Goal: Task Accomplishment & Management: Manage account settings

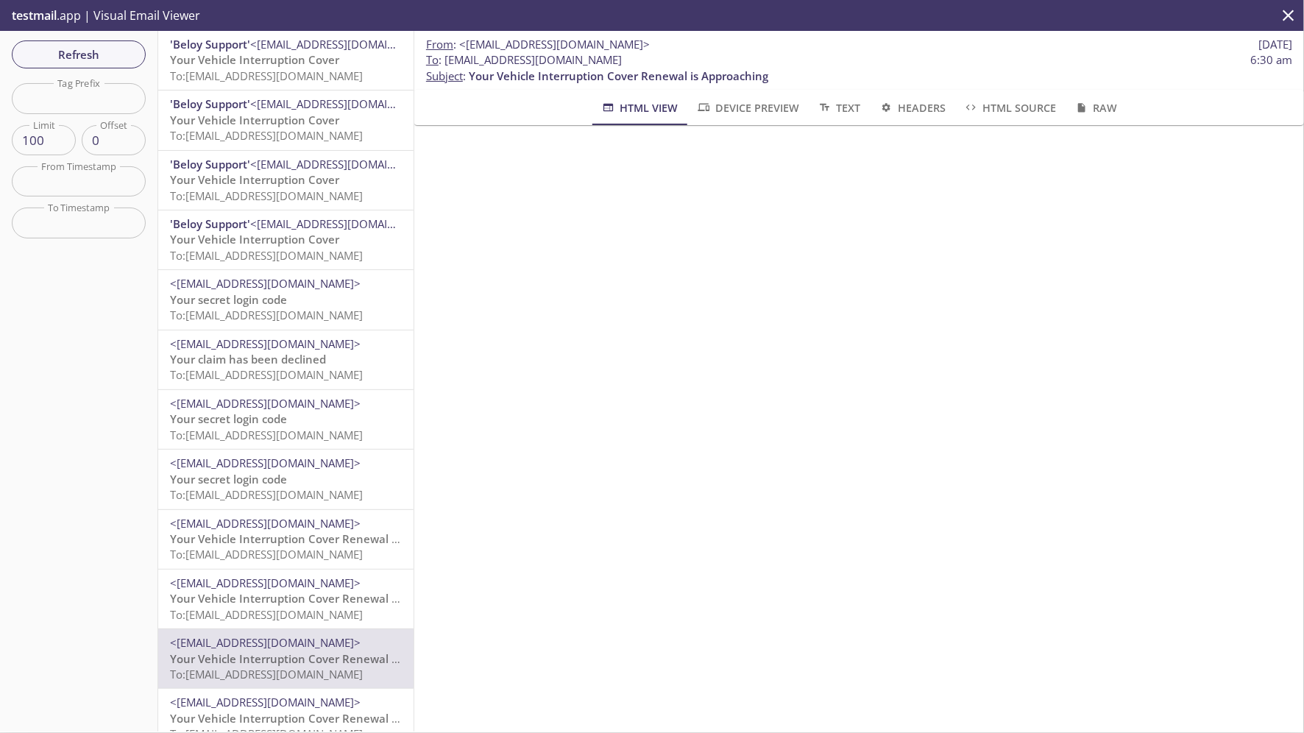
click at [81, 58] on span "Refresh" at bounding box center [79, 54] width 110 height 19
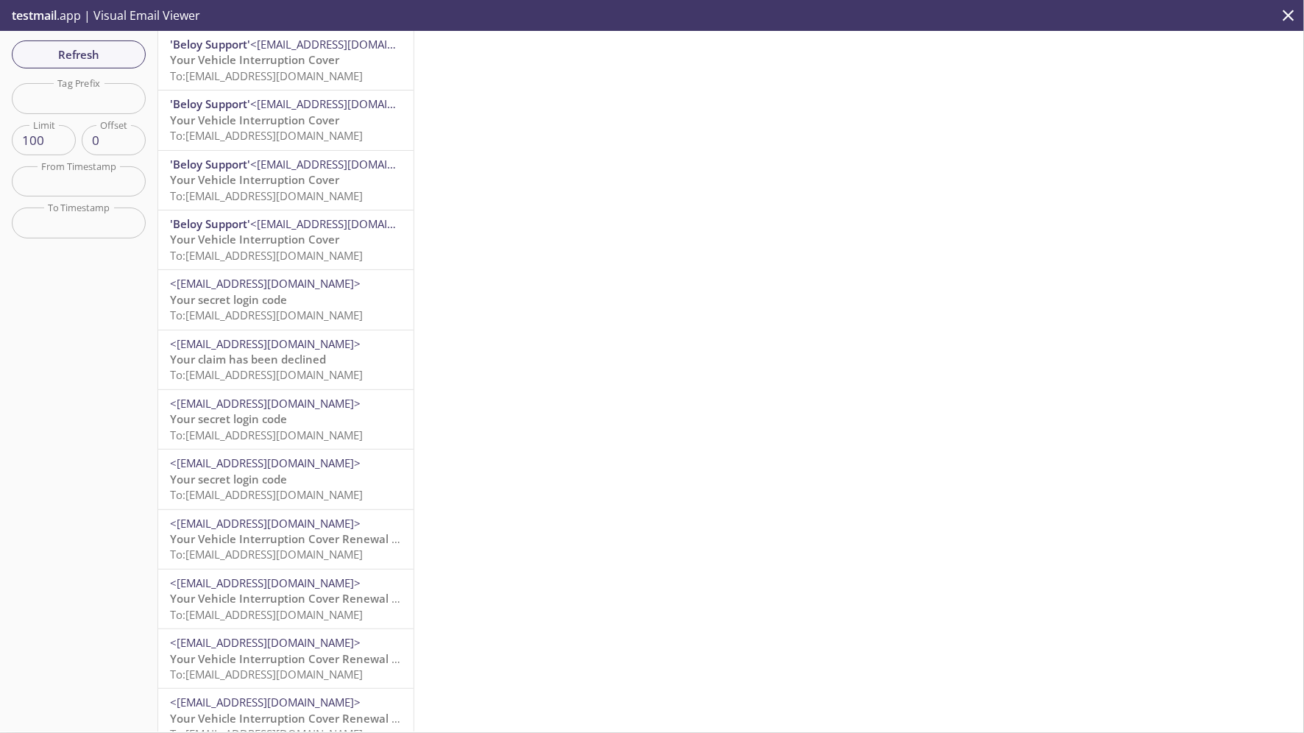
click at [322, 73] on span "To: [EMAIL_ADDRESS][DOMAIN_NAME]" at bounding box center [266, 75] width 193 height 15
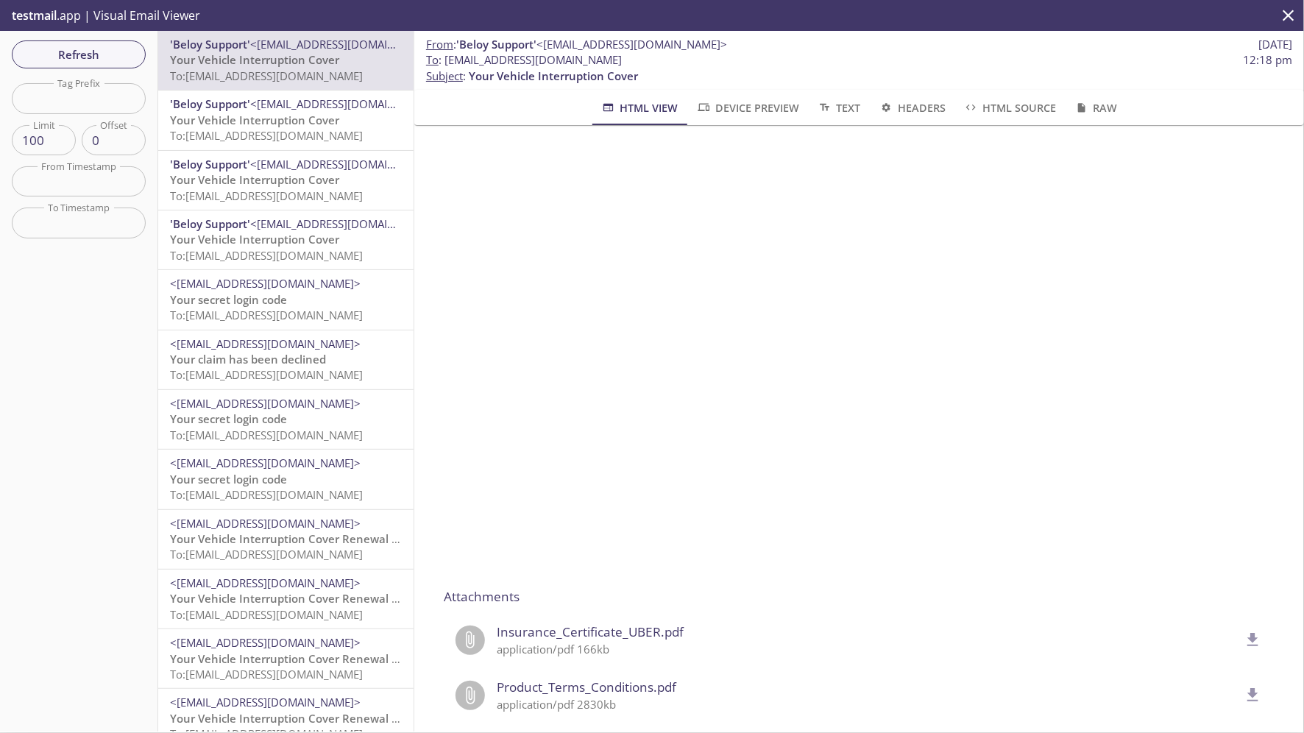
scroll to position [1081, 0]
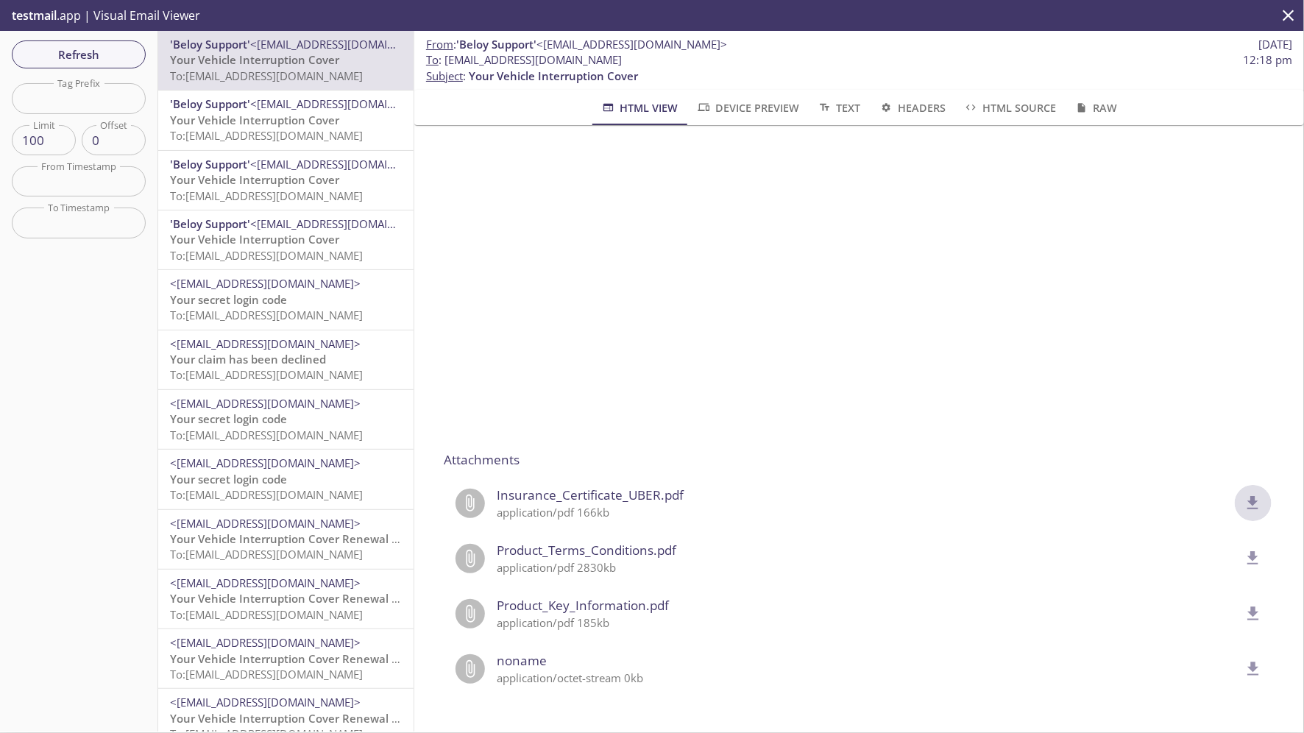
click at [1259, 501] on icon "delete" at bounding box center [1253, 503] width 19 height 19
click at [291, 131] on span "To: [EMAIL_ADDRESS][DOMAIN_NAME]" at bounding box center [266, 135] width 193 height 15
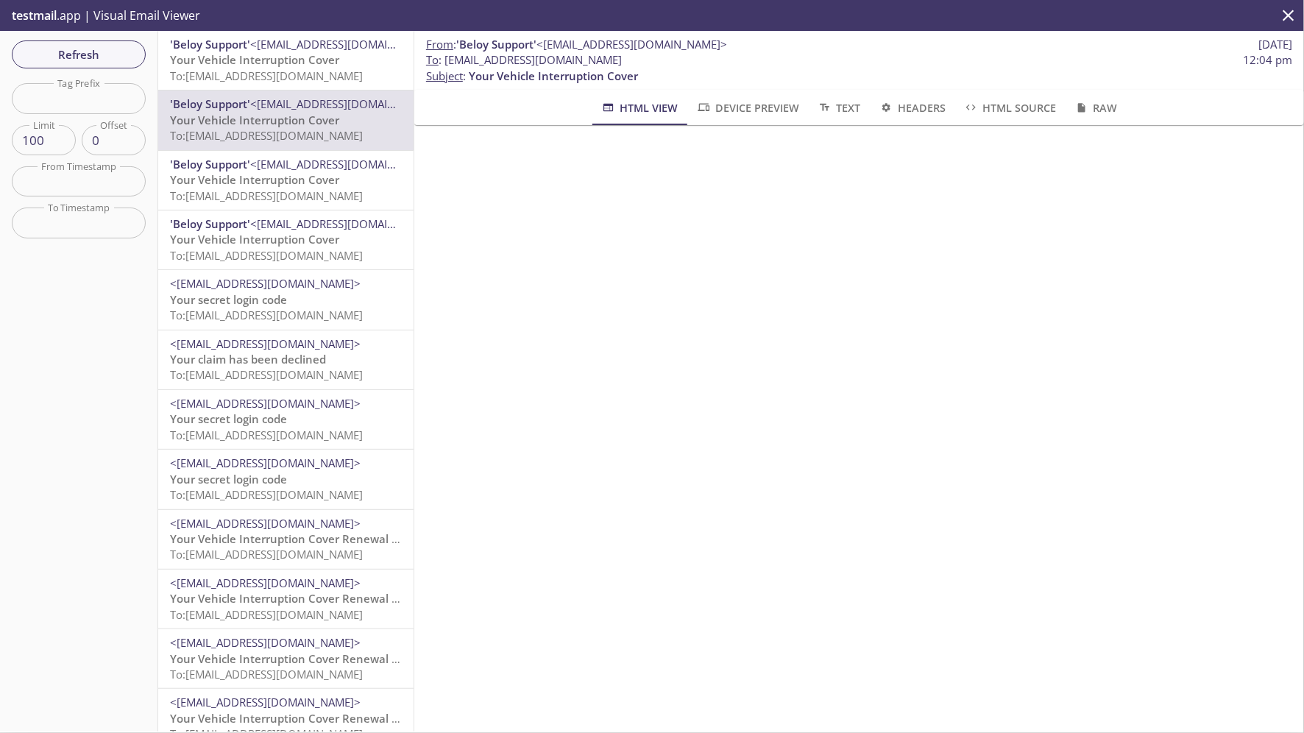
click at [324, 537] on span "Your Vehicle Interruption Cover Renewal is Approaching" at bounding box center [320, 538] width 300 height 15
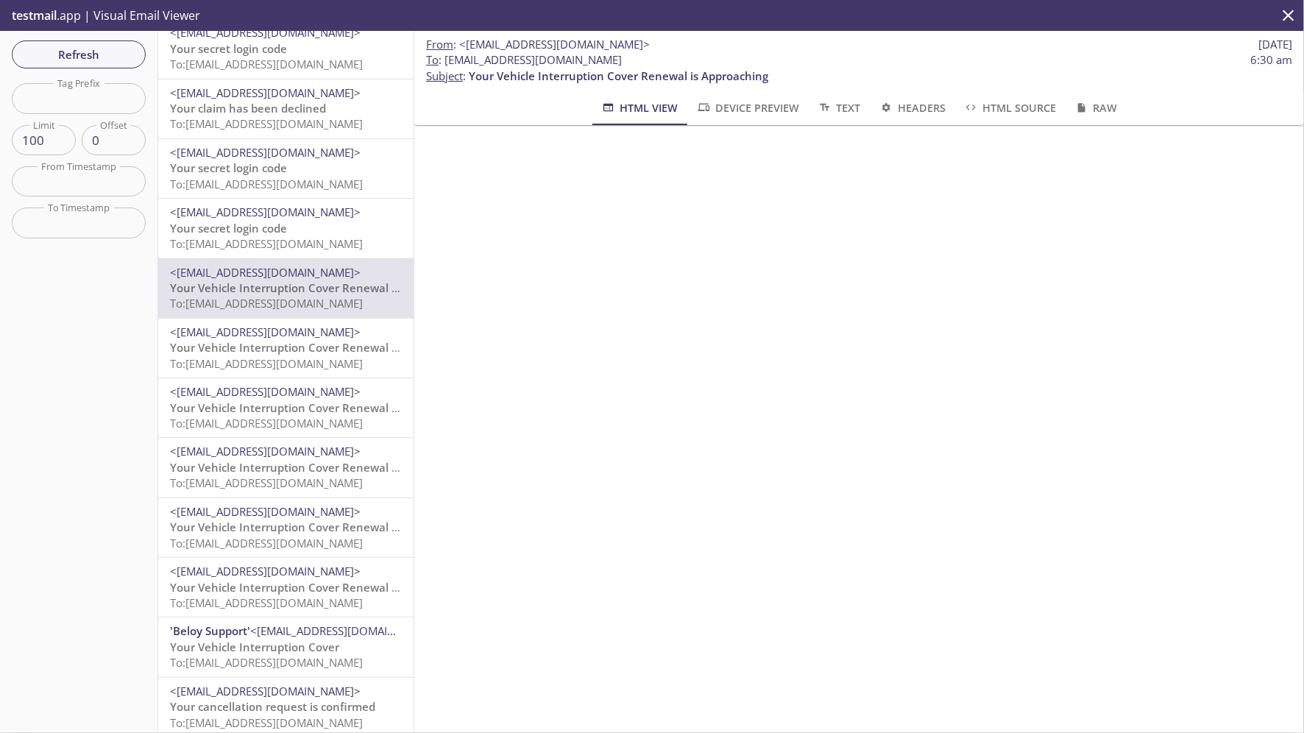
scroll to position [264, 0]
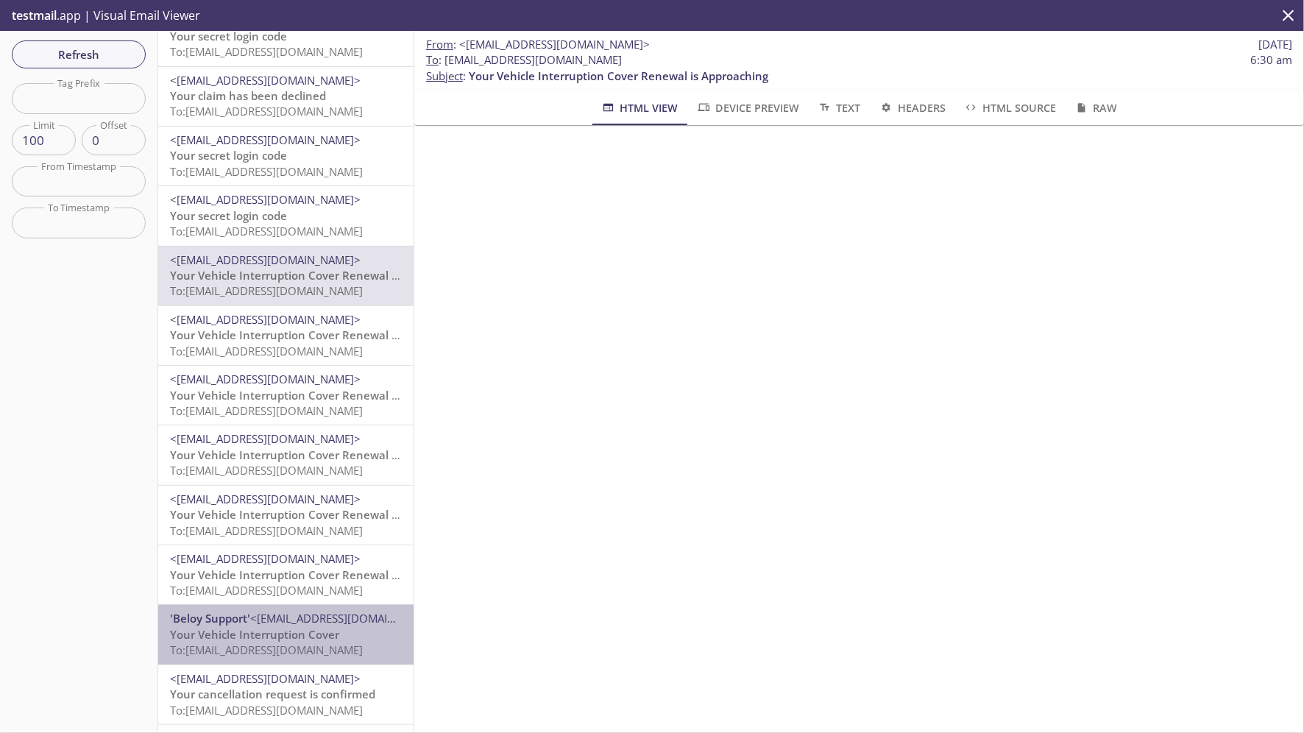
click at [310, 618] on span "<[EMAIL_ADDRESS][DOMAIN_NAME]>" at bounding box center [345, 618] width 191 height 15
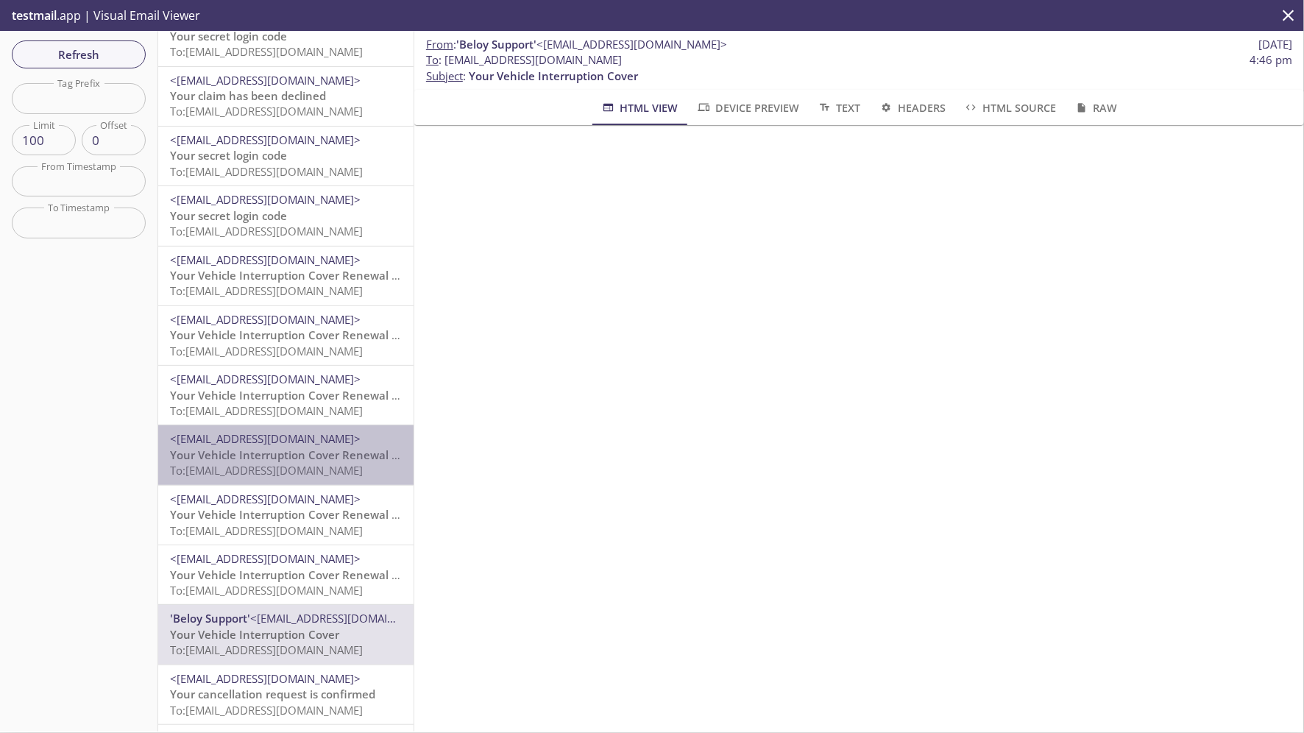
click at [286, 449] on span "Your Vehicle Interruption Cover Renewal is Approaching" at bounding box center [320, 455] width 300 height 15
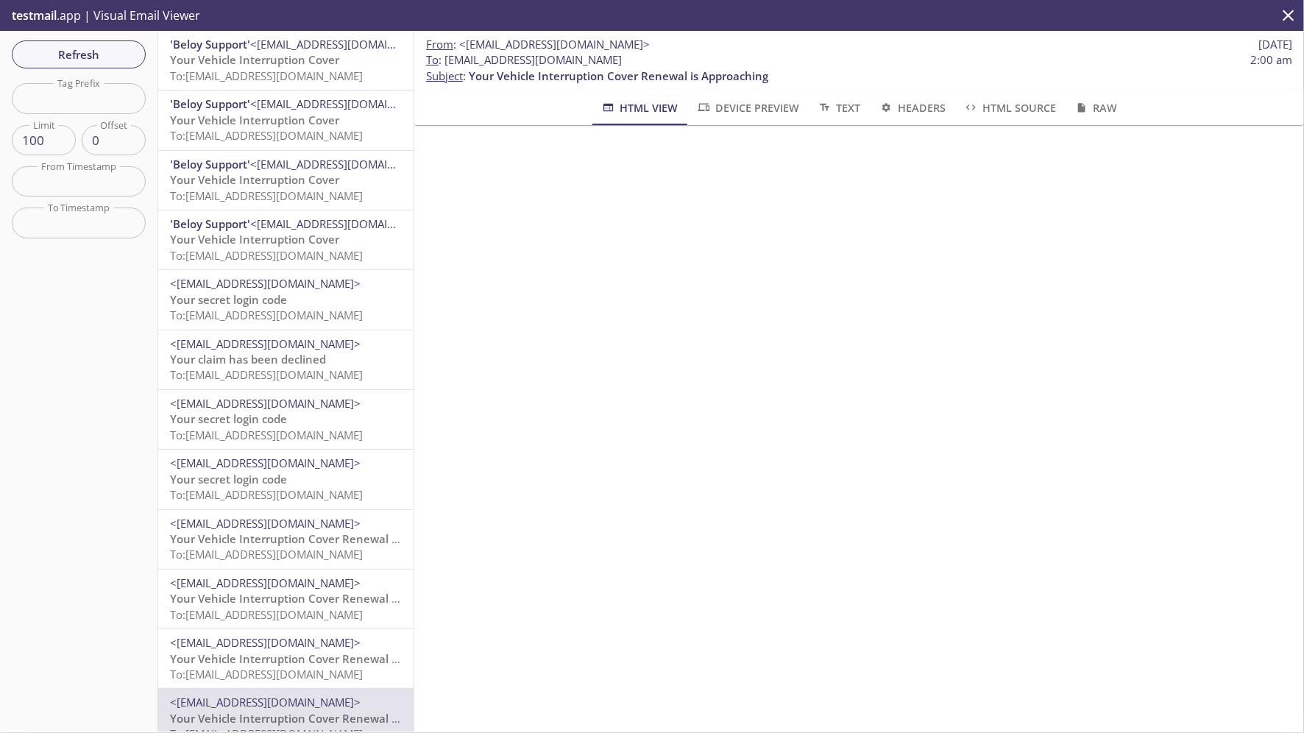
click at [289, 52] on span "'Beloy Support' <[EMAIL_ADDRESS][DOMAIN_NAME]>" at bounding box center [286, 44] width 232 height 15
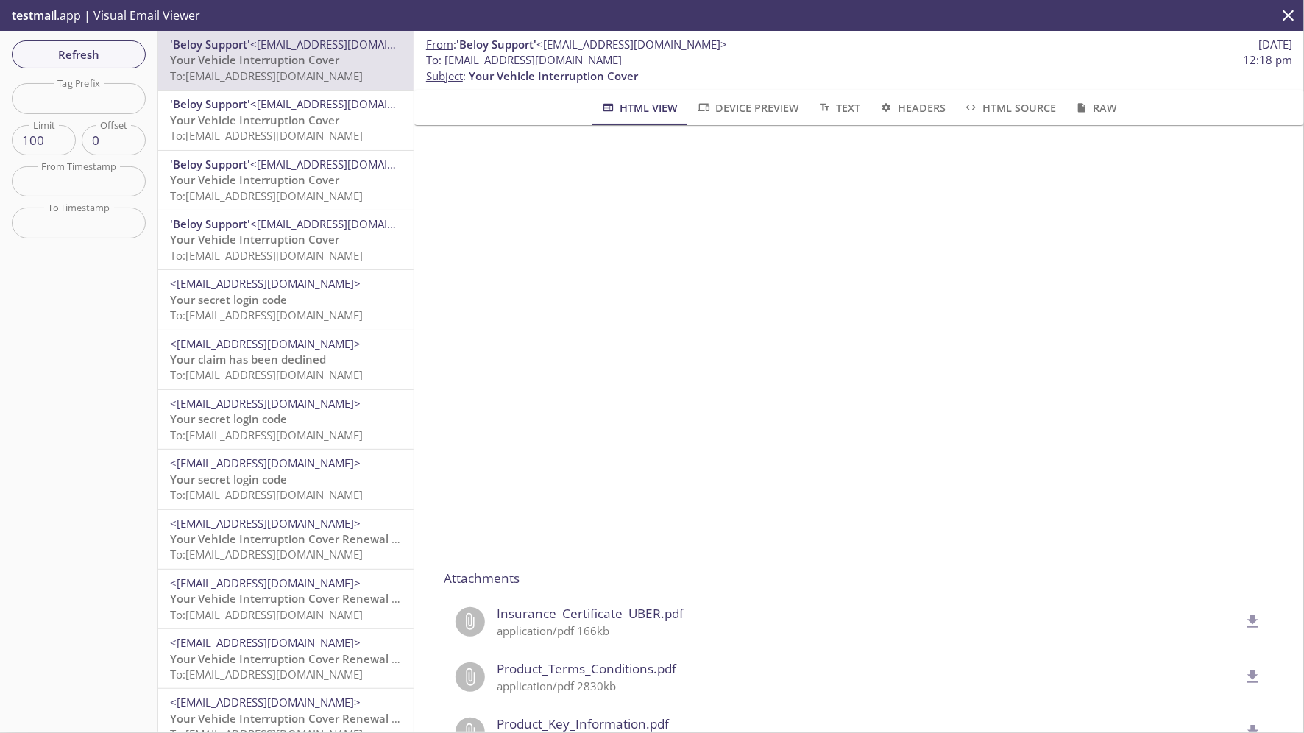
scroll to position [1081, 0]
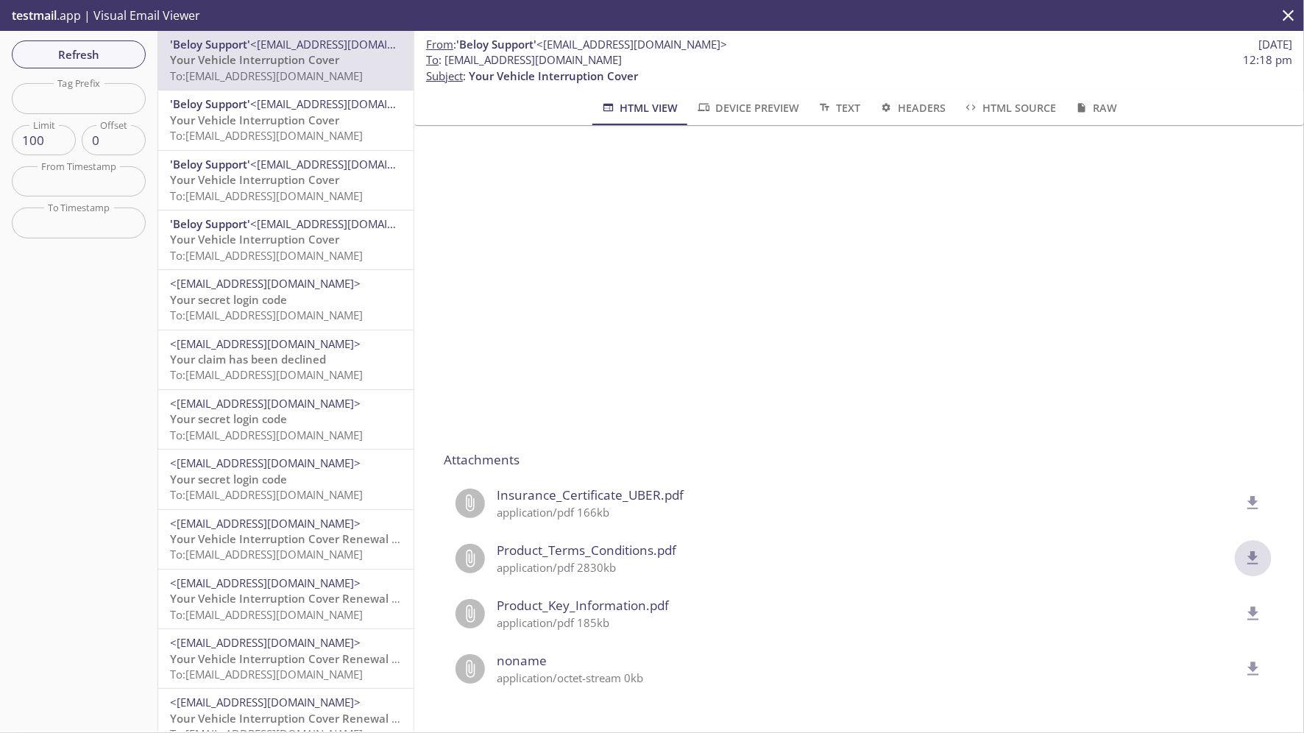
click at [1249, 558] on icon "delete" at bounding box center [1253, 558] width 19 height 19
